Goal: Information Seeking & Learning: Learn about a topic

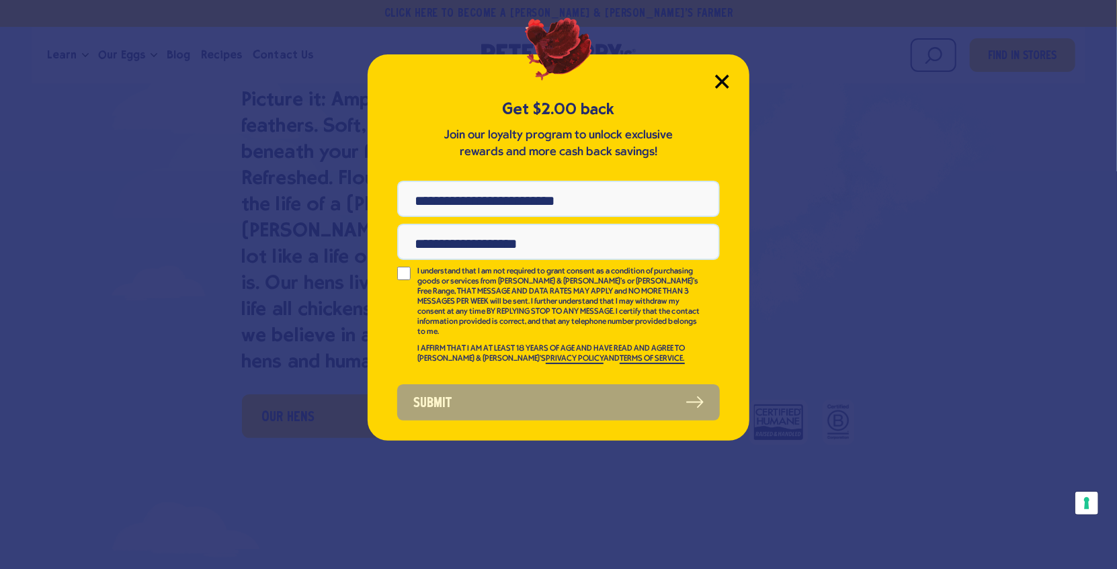
click at [719, 79] on icon "Close Modal" at bounding box center [722, 81] width 12 height 12
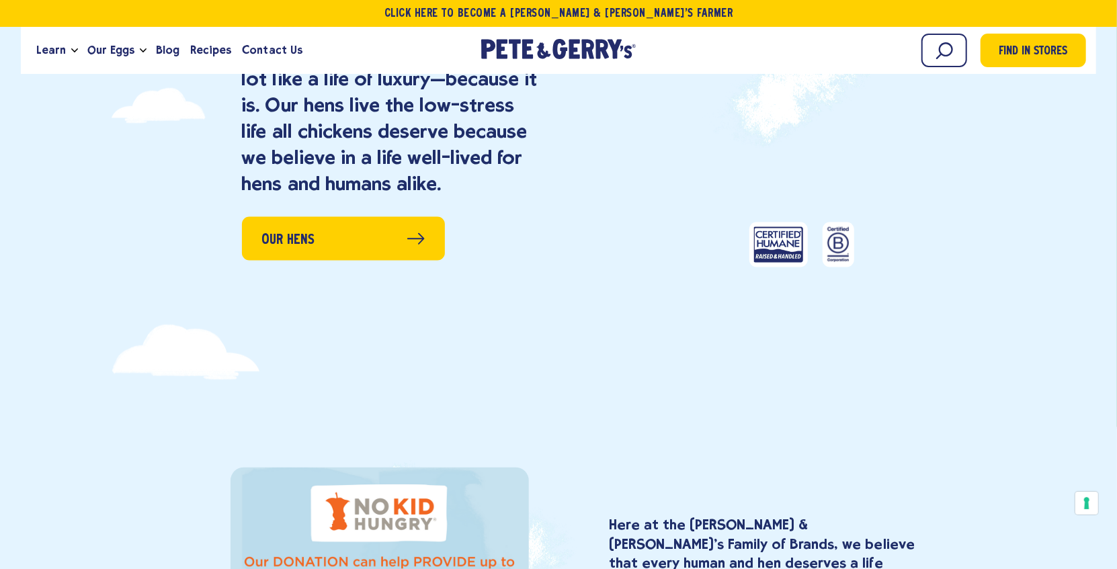
scroll to position [1143, 0]
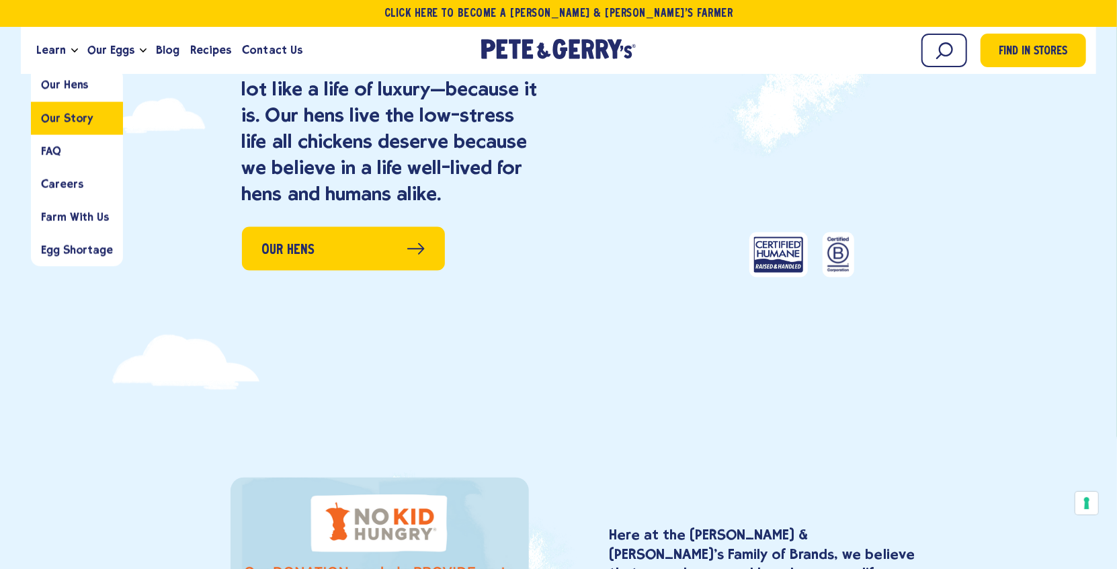
click at [69, 118] on span "Our Story" at bounding box center [67, 118] width 52 height 13
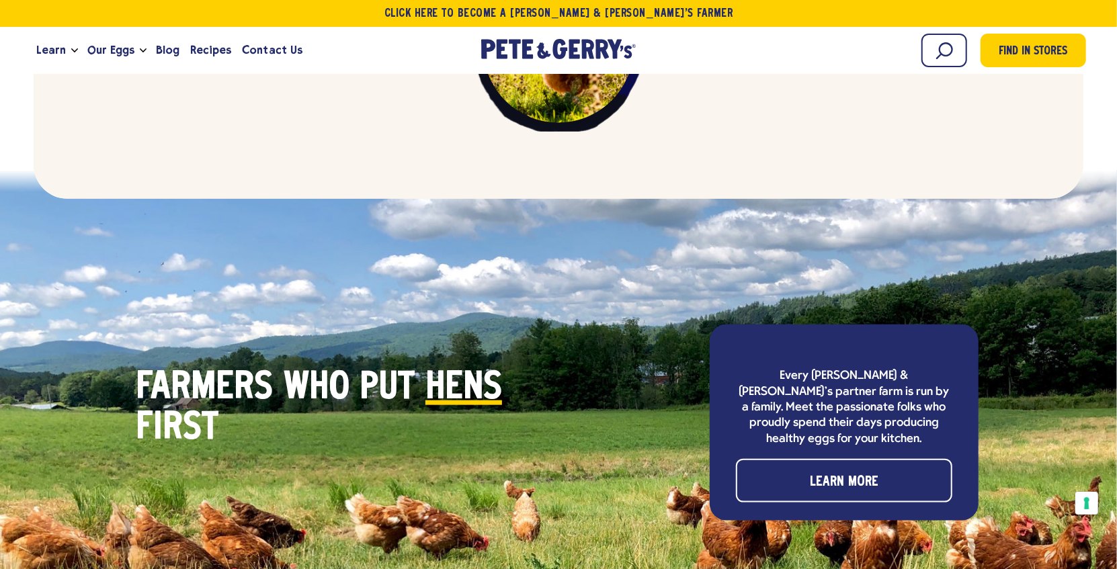
scroll to position [3890, 0]
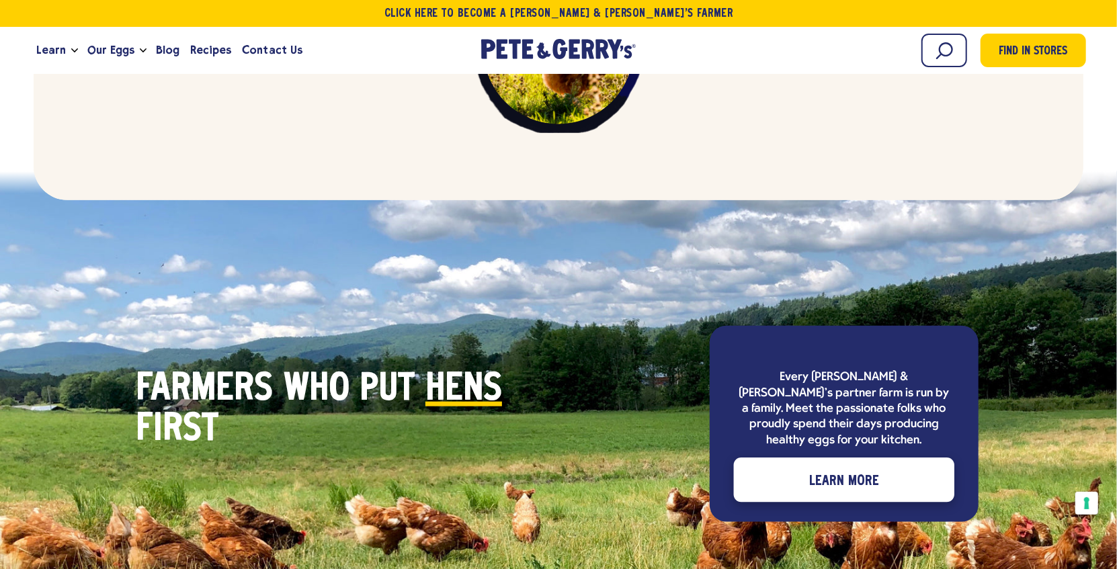
click at [817, 471] on span "Learn More" at bounding box center [844, 482] width 70 height 22
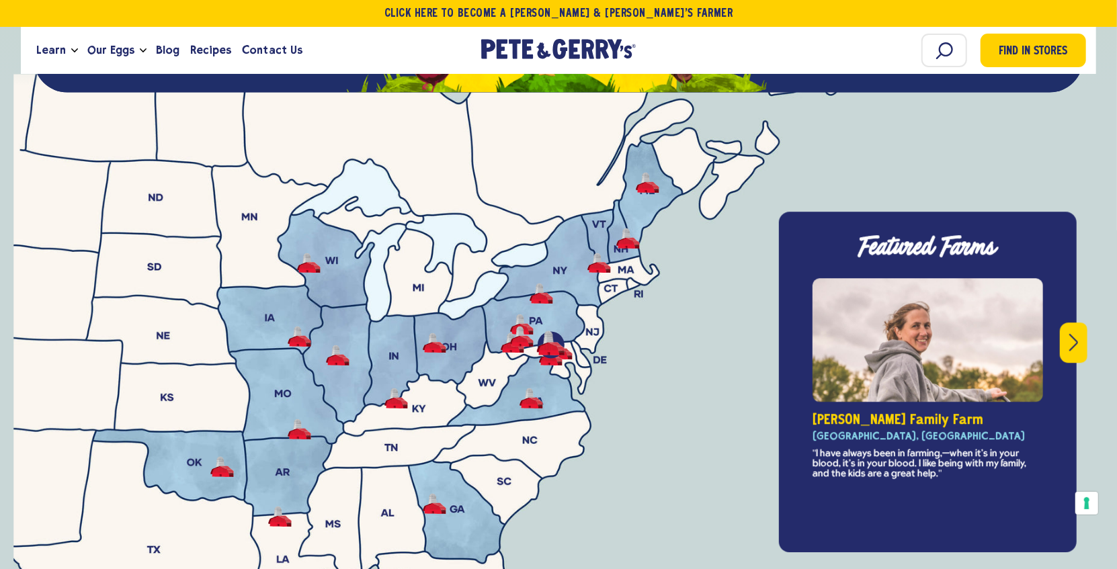
scroll to position [4724, 0]
click at [1068, 323] on button "Next" at bounding box center [1074, 343] width 28 height 40
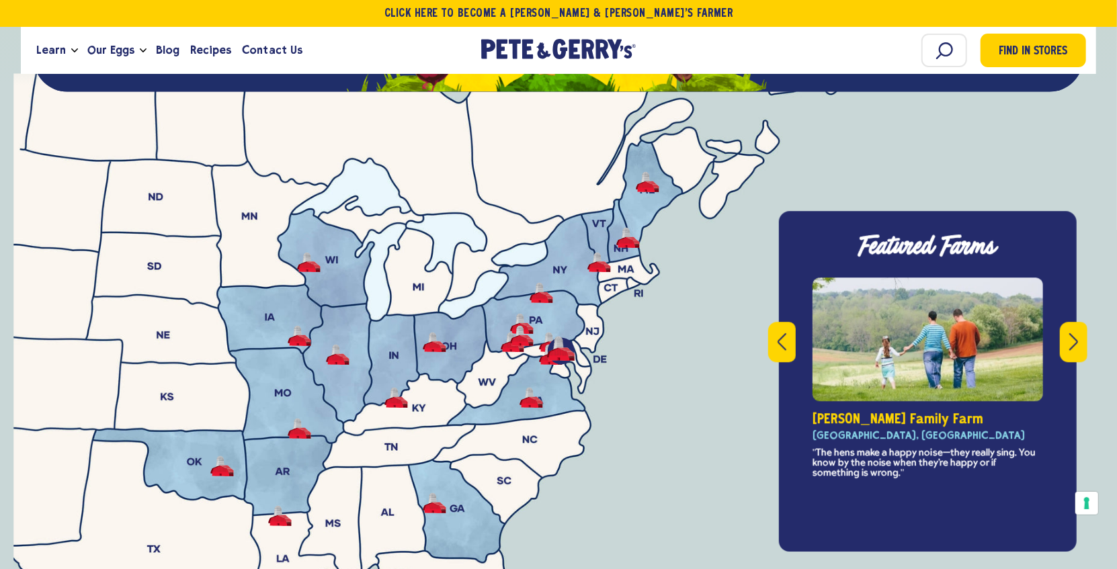
click at [1068, 323] on button "Next" at bounding box center [1074, 343] width 28 height 40
